Goal: Book appointment/travel/reservation

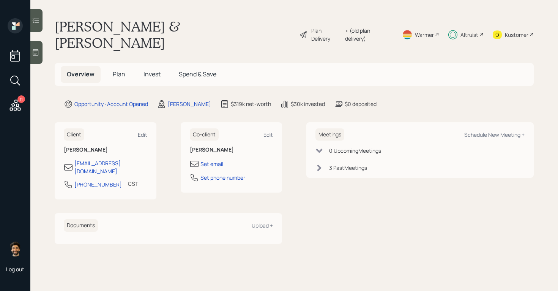
click at [151, 70] on span "Invest" at bounding box center [152, 74] width 17 height 8
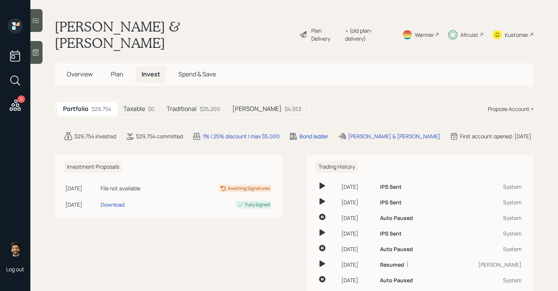
click at [147, 102] on div "Taxable $0" at bounding box center [138, 109] width 43 height 14
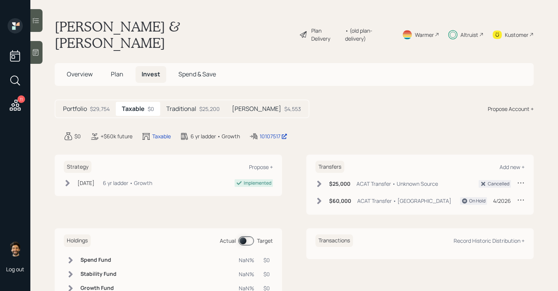
click at [200, 105] on div "$25,200" at bounding box center [209, 109] width 21 height 8
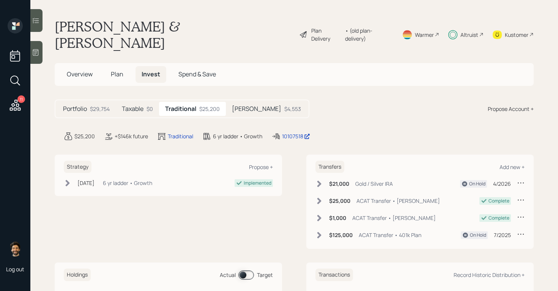
click at [95, 105] on div "$29,754" at bounding box center [100, 109] width 20 height 8
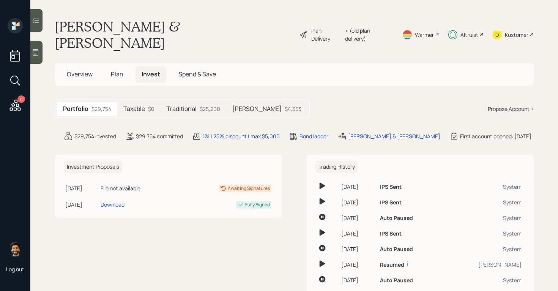
scroll to position [21, 0]
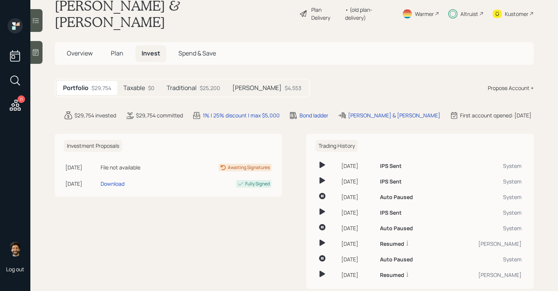
click at [115, 45] on h5 "Plan" at bounding box center [117, 53] width 25 height 16
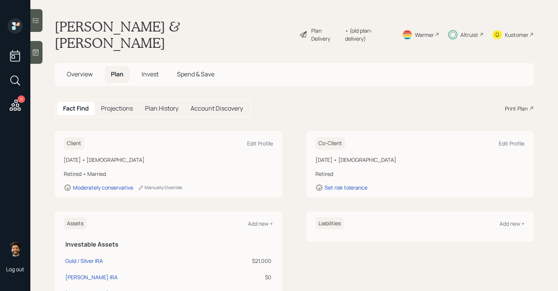
click at [157, 70] on span "Invest" at bounding box center [150, 74] width 17 height 8
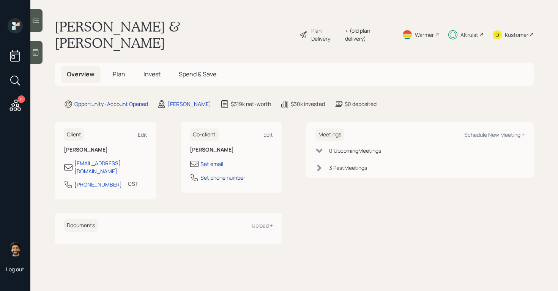
click at [477, 128] on div "Meetings Schedule New Meeting +" at bounding box center [419, 134] width 209 height 13
click at [477, 131] on div "Schedule New Meeting +" at bounding box center [494, 134] width 60 height 7
select select "f14b762f-c7c2-4b89-9227-8fa891345eea"
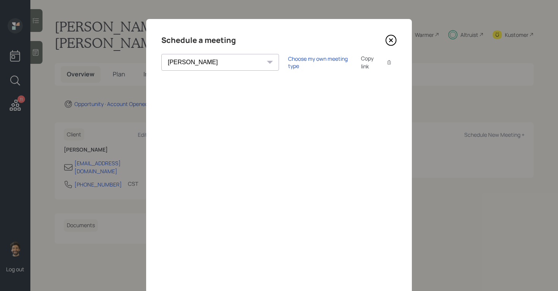
click at [393, 42] on icon at bounding box center [390, 40] width 11 height 11
